Goal: Find specific page/section

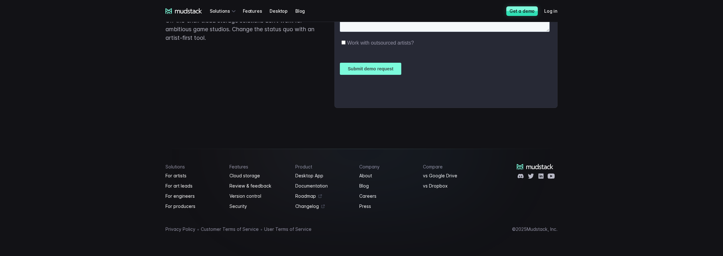
scroll to position [1611, 0]
click at [370, 175] on link "About" at bounding box center [387, 176] width 56 height 8
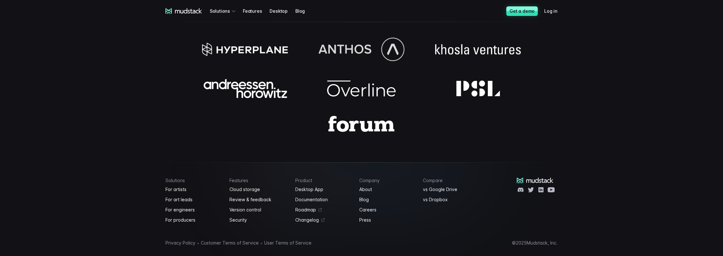
scroll to position [589, 0]
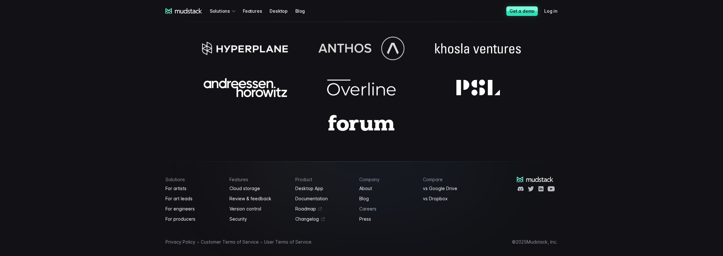
click at [368, 205] on link "Careers" at bounding box center [387, 209] width 56 height 8
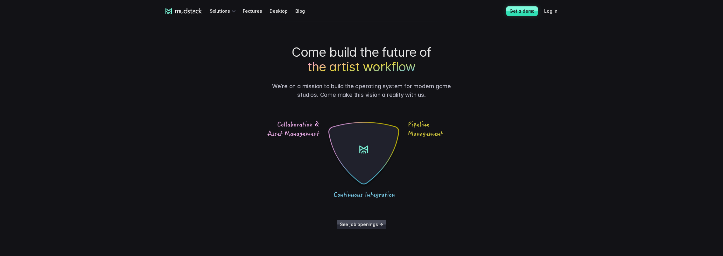
click at [364, 223] on link "See job openings →" at bounding box center [362, 225] width 50 height 10
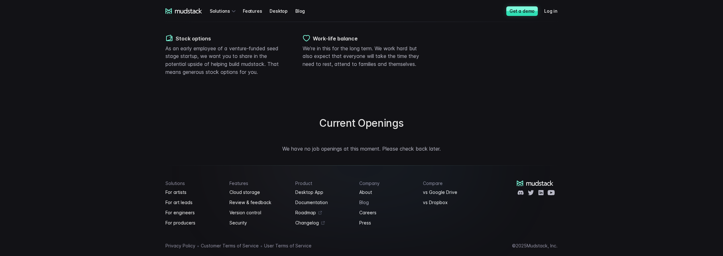
click at [365, 199] on link "Blog" at bounding box center [387, 203] width 56 height 8
